Goal: Use online tool/utility: Utilize a website feature to perform a specific function

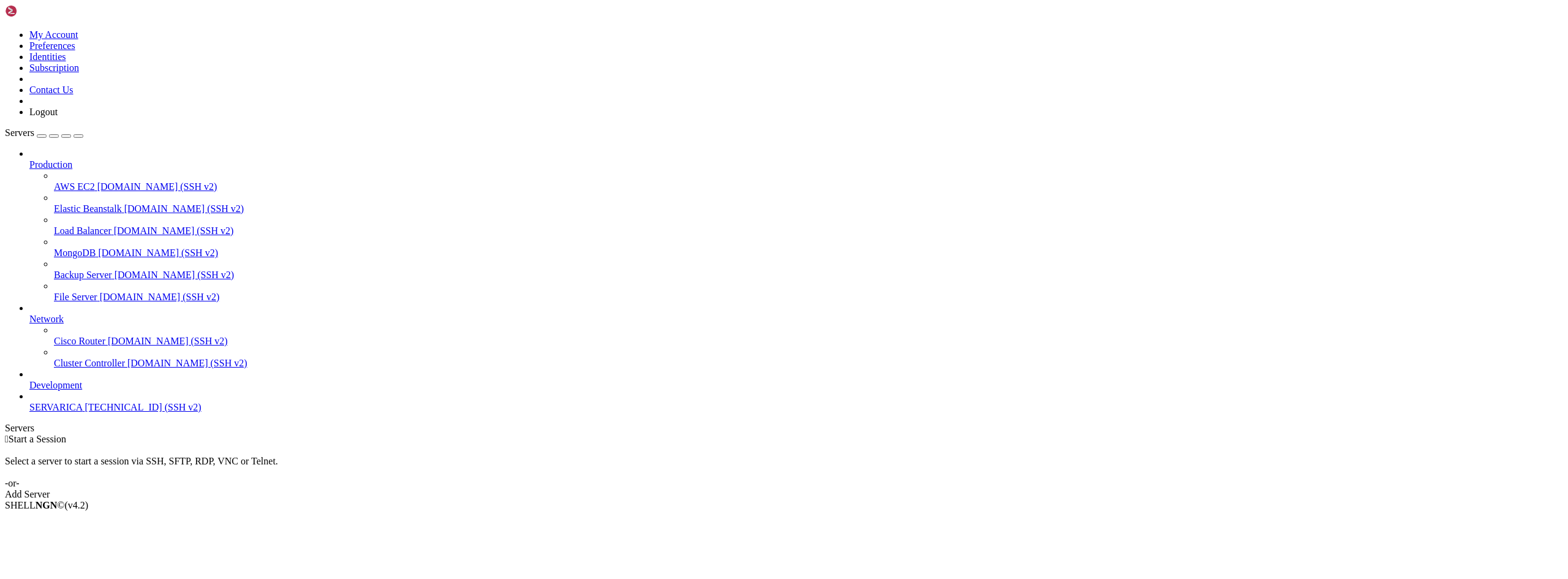
click at [67, 413] on span "SERVARICA" at bounding box center [56, 407] width 53 height 10
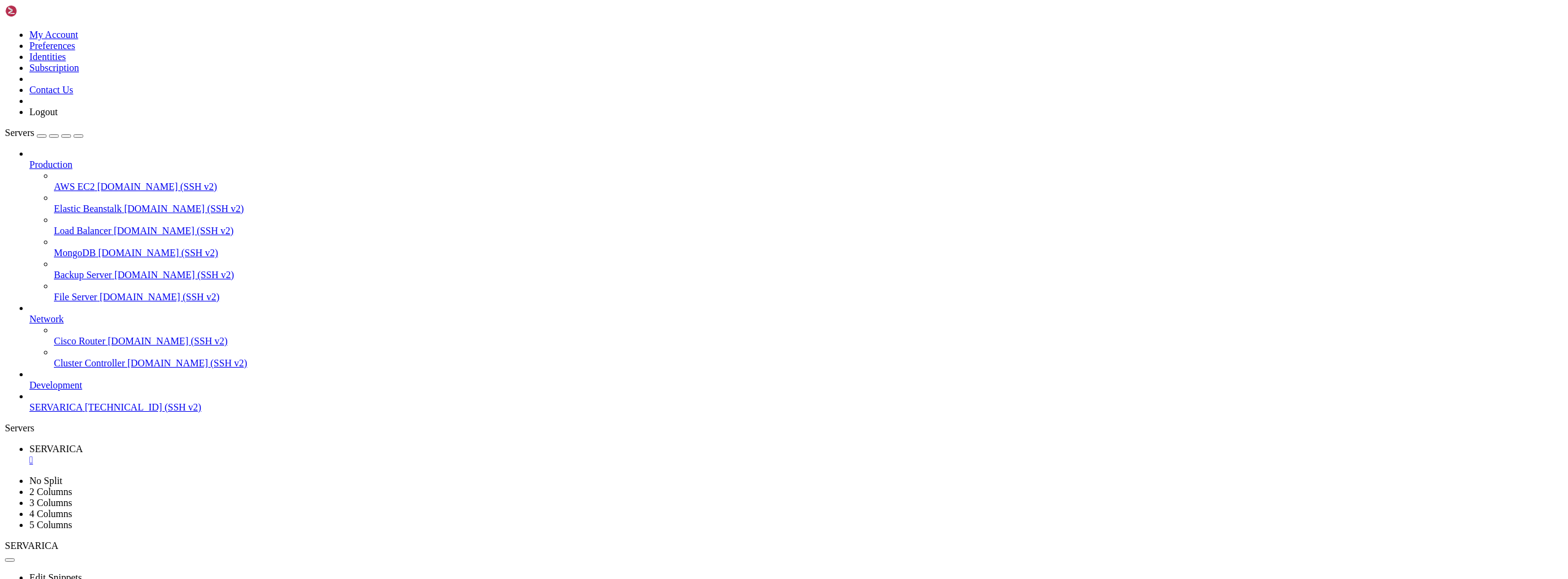
drag, startPoint x: 84, startPoint y: 984, endPoint x: 203, endPoint y: 1047, distance: 134.6
drag, startPoint x: 81, startPoint y: 995, endPoint x: 101, endPoint y: 1050, distance: 58.5
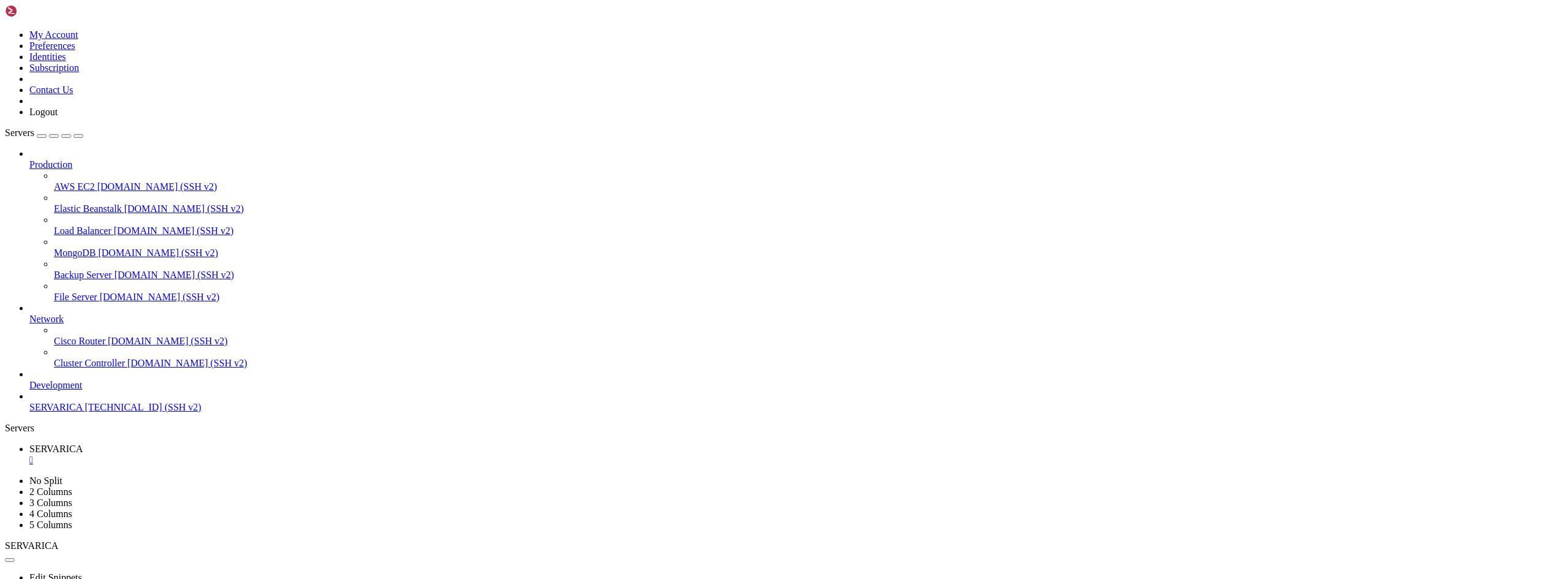
drag, startPoint x: 193, startPoint y: 1007, endPoint x: 178, endPoint y: 1114, distance: 108.0
drag, startPoint x: 190, startPoint y: 1044, endPoint x: 236, endPoint y: 1079, distance: 57.8
